Goal: Task Accomplishment & Management: Complete application form

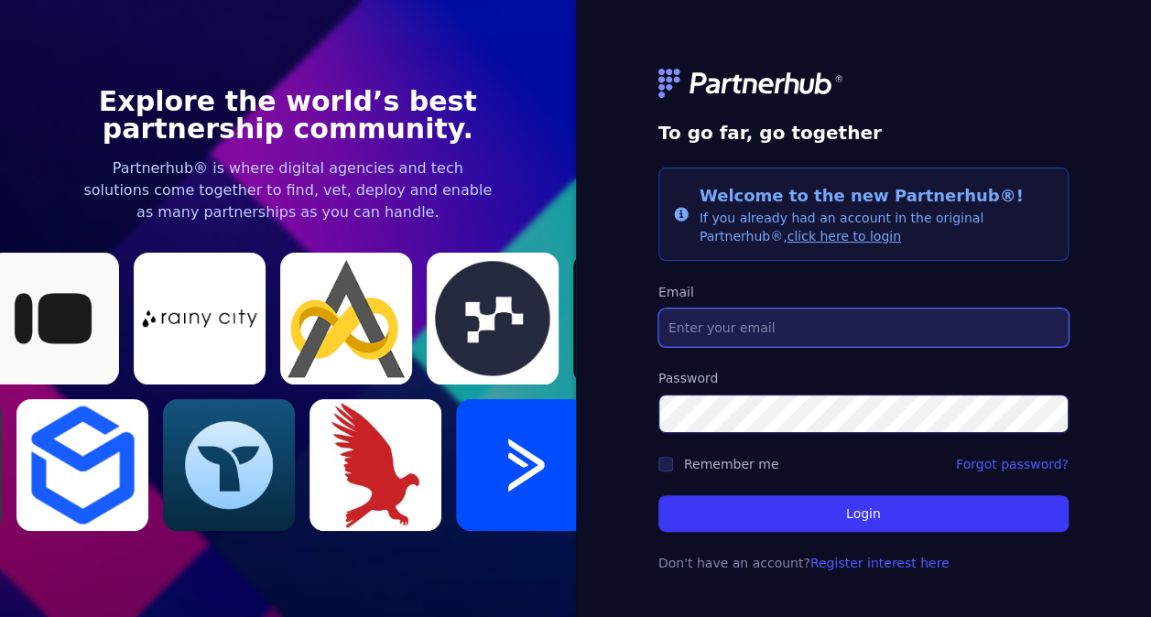
click at [786, 331] on input "Email" at bounding box center [864, 328] width 410 height 38
type input "[EMAIL_ADDRESS][DOMAIN_NAME]"
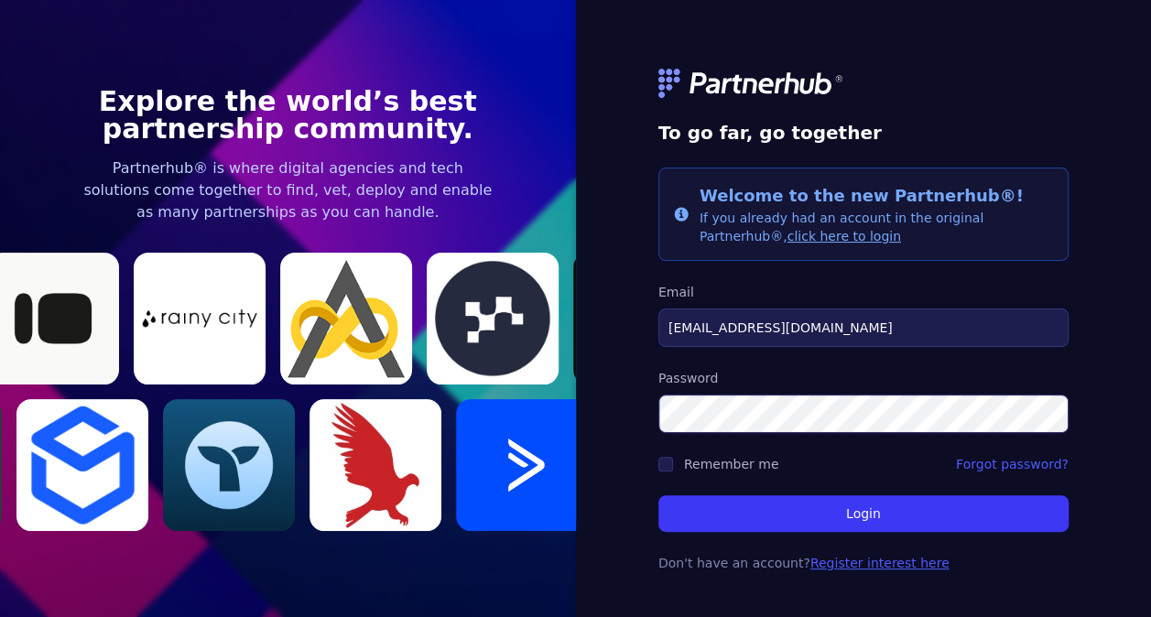
click at [832, 564] on link "Register interest here" at bounding box center [880, 563] width 139 height 15
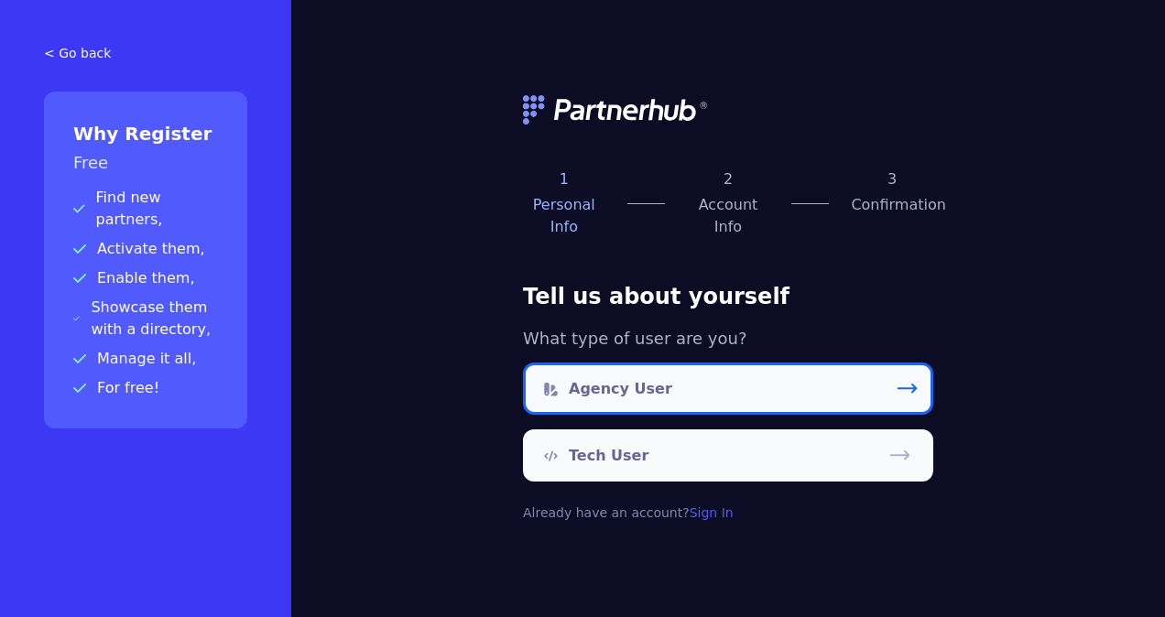
click at [797, 377] on link "Agency User" at bounding box center [728, 389] width 410 height 52
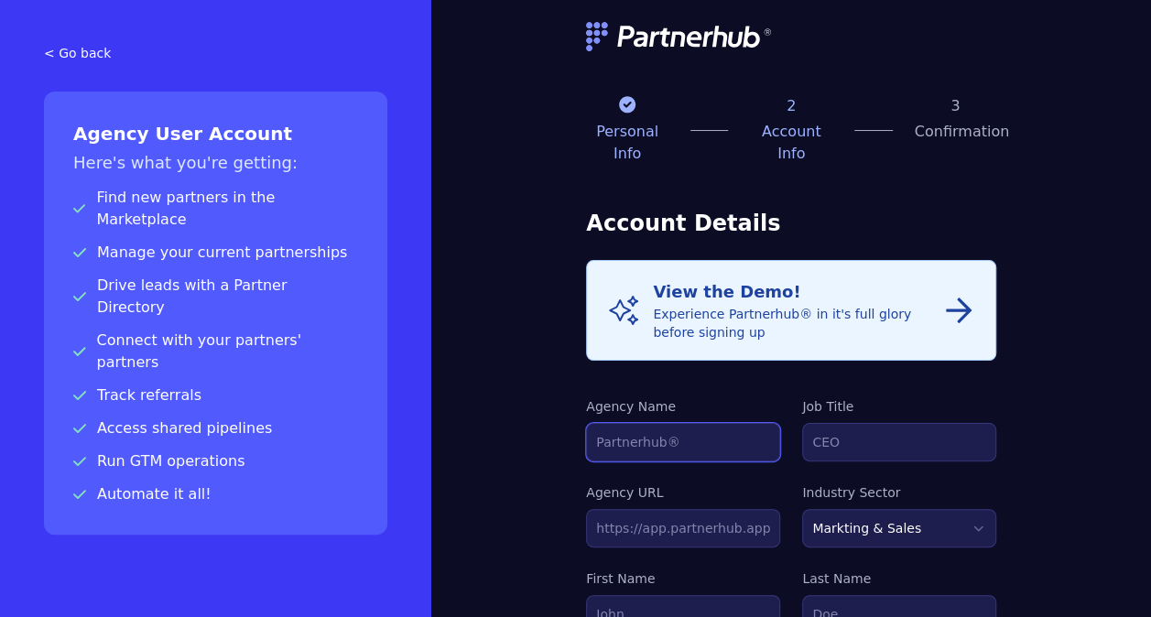
click at [700, 423] on input "Agency Name" at bounding box center [683, 442] width 194 height 38
type input "Avalara"
type input "Junaid"
type input "khan"
type input "[EMAIL_ADDRESS][DOMAIN_NAME]"
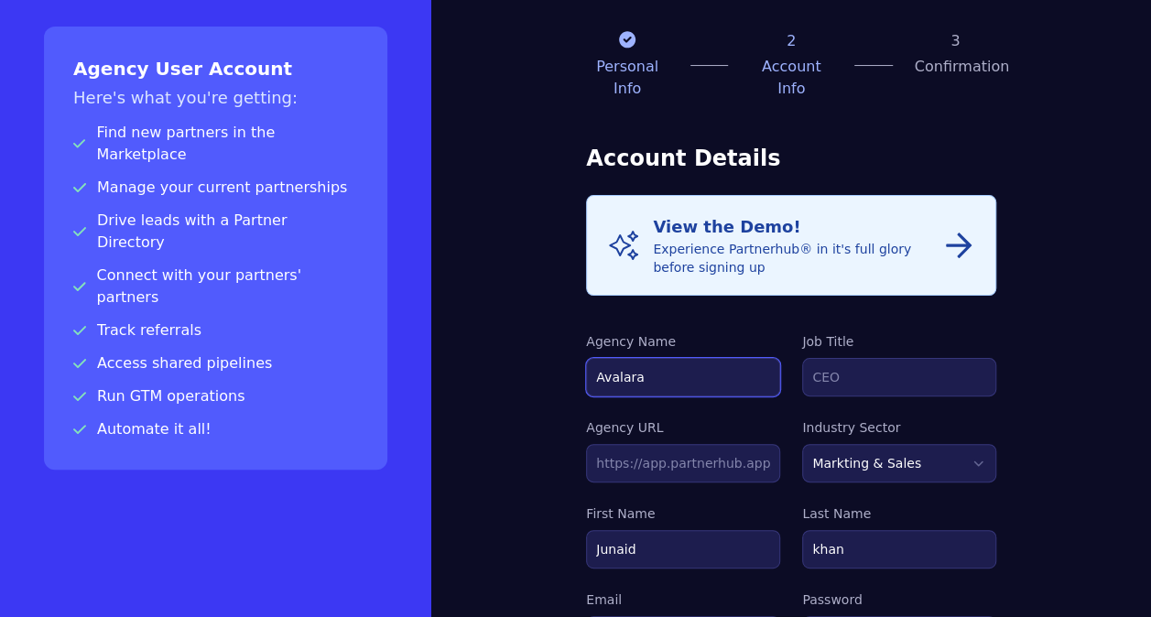
scroll to position [122, 0]
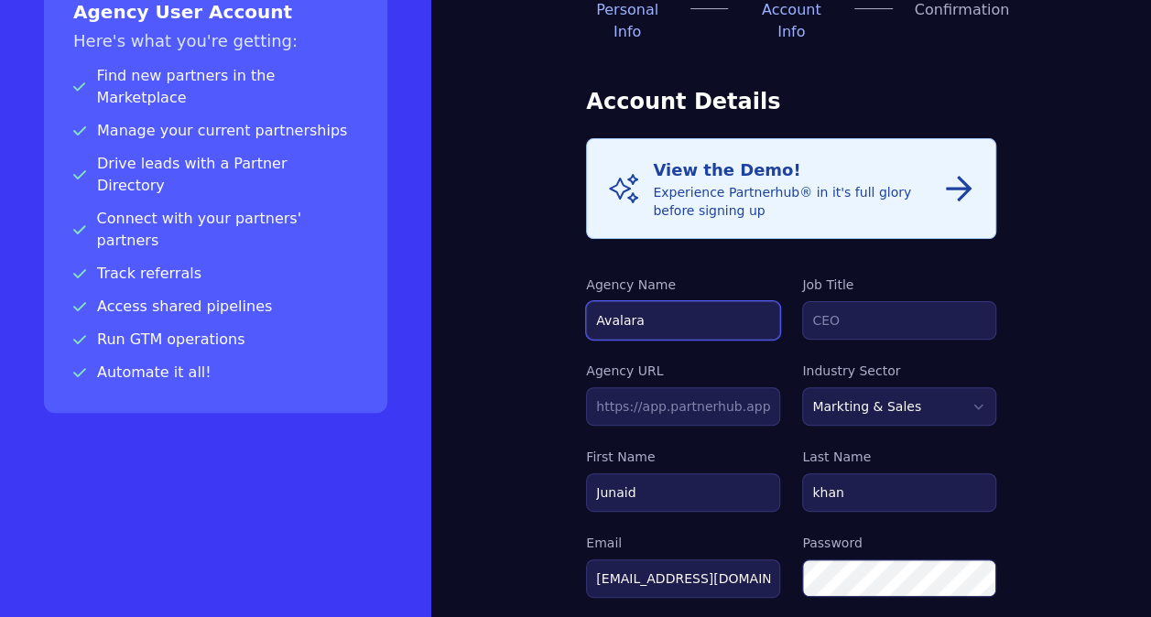
click at [713, 301] on input "Avalara" at bounding box center [683, 320] width 194 height 38
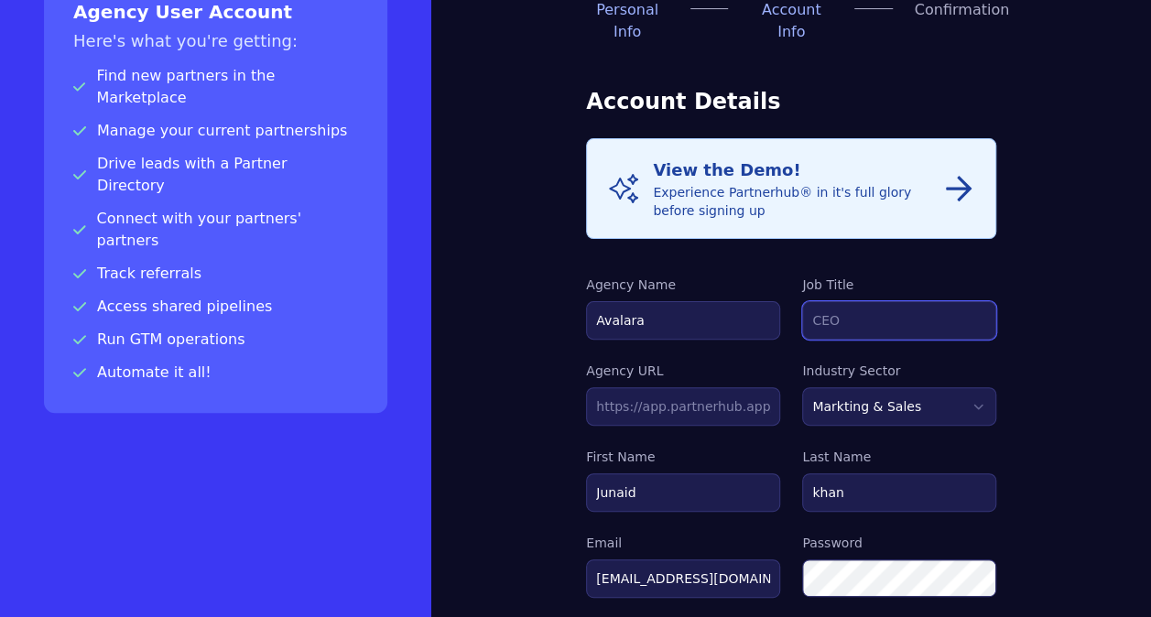
click at [927, 301] on input "Job Title" at bounding box center [899, 320] width 194 height 38
type input "T"
type input "S"
type input "Team leader"
click at [975, 387] on select "Markting & Sales HR Finance Health Non-Profit Government Real Estate Blockchain…" at bounding box center [899, 406] width 194 height 38
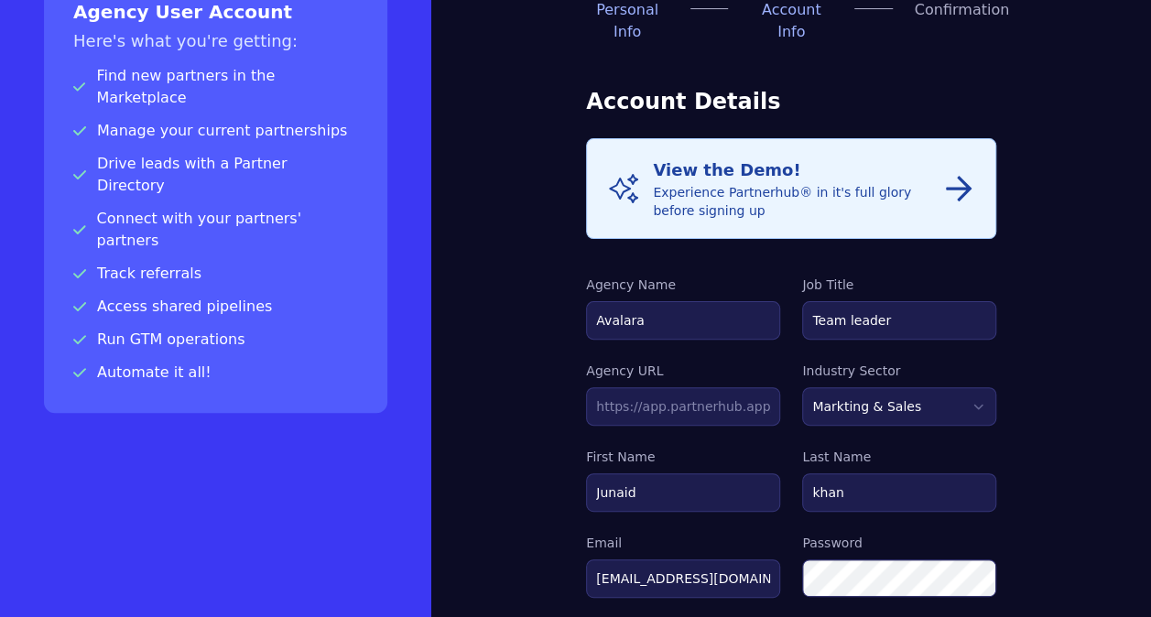
click at [1101, 344] on div "Personal Info 2 Account Info 3 Confirmation Account Details Info View the Demo!…" at bounding box center [791, 534] width 720 height 1312
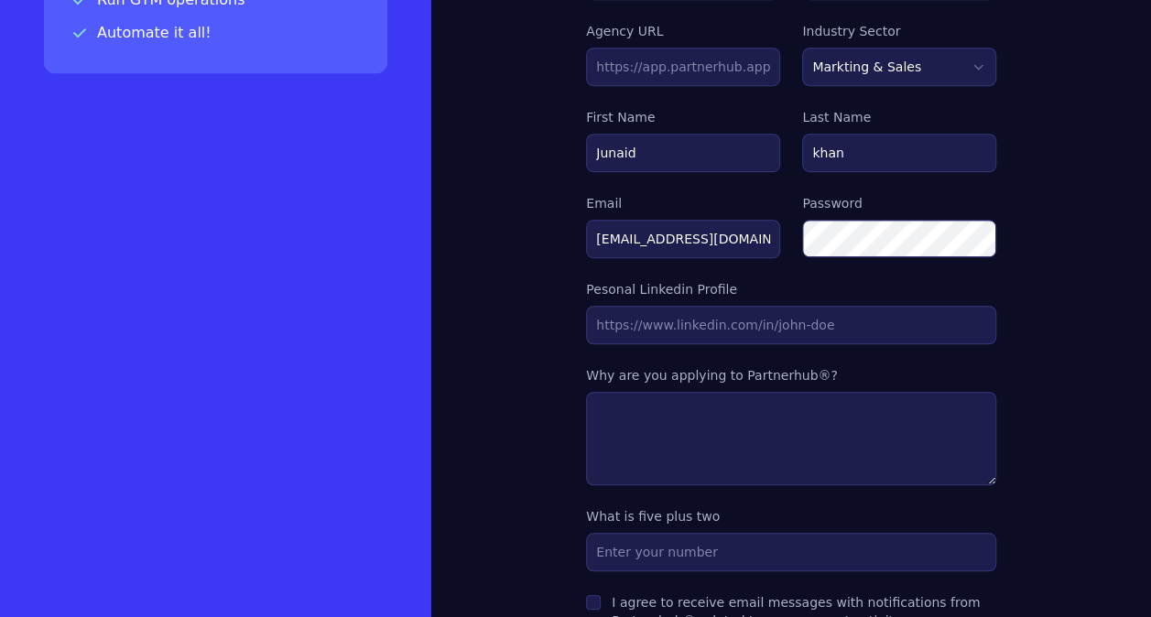
scroll to position [488, 0]
